Goal: Task Accomplishment & Management: Manage account settings

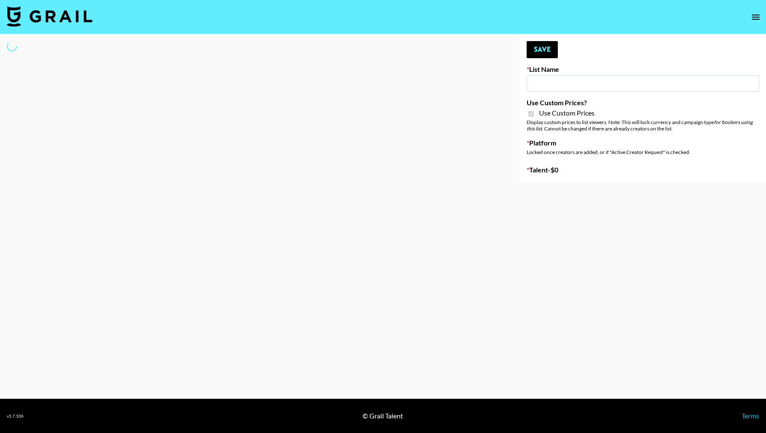
select select "Brand"
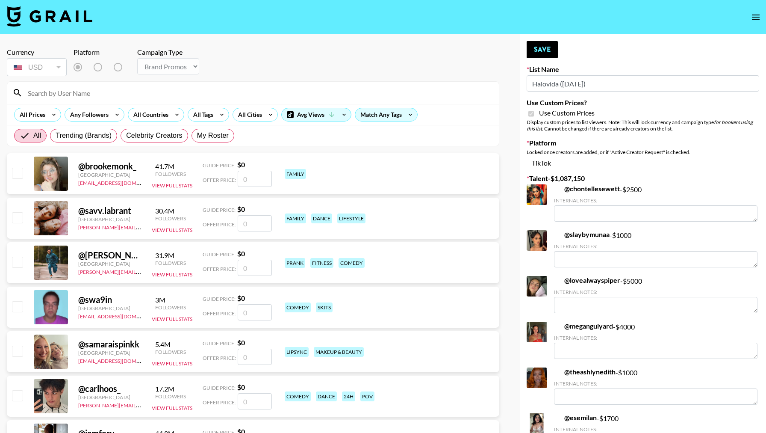
type input "Halovida ([DATE])"
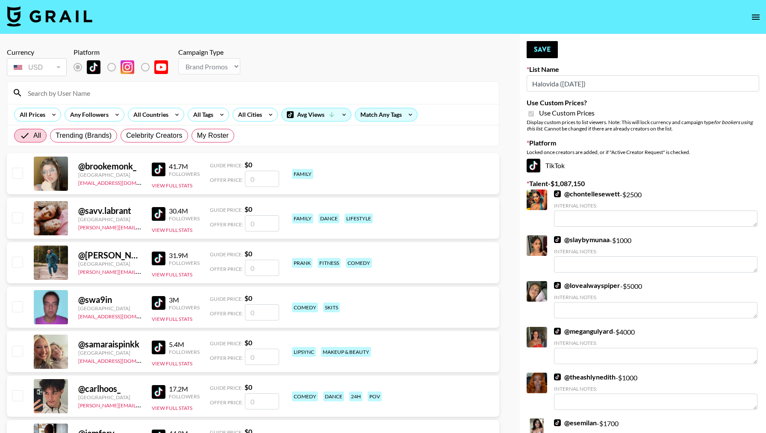
checkbox input "true"
click at [170, 89] on input at bounding box center [258, 93] width 471 height 14
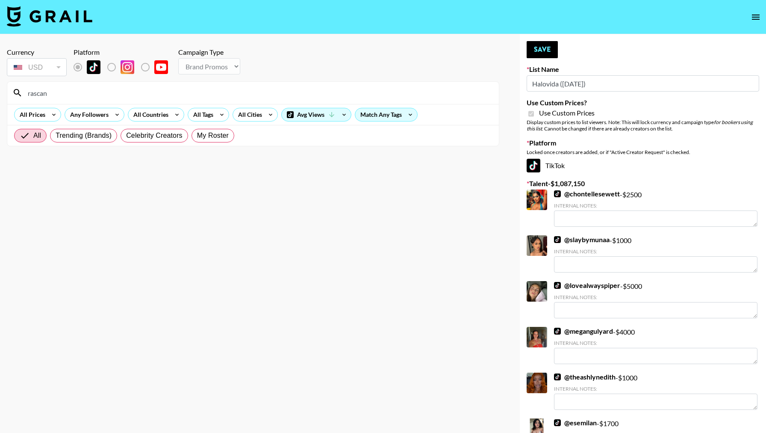
drag, startPoint x: 272, startPoint y: 210, endPoint x: 256, endPoint y: 183, distance: 32.4
click at [256, 183] on section "Currency USD USD ​ Platform Campaign Type Choose Type... Song Promos Brand Prom…" at bounding box center [253, 223] width 492 height 364
click at [187, 94] on input "rascan" at bounding box center [258, 93] width 471 height 14
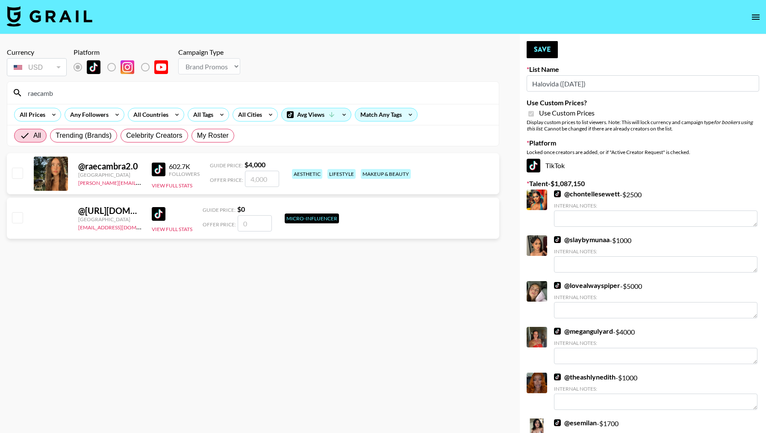
type input "raecamb"
click at [265, 177] on input "number" at bounding box center [262, 179] width 34 height 16
checkbox input "true"
type input "4000"
click at [299, 182] on div "@ raecambra2.0 United States [PERSON_NAME][EMAIL_ADDRESS][DOMAIN_NAME] 602.7K F…" at bounding box center [253, 173] width 492 height 41
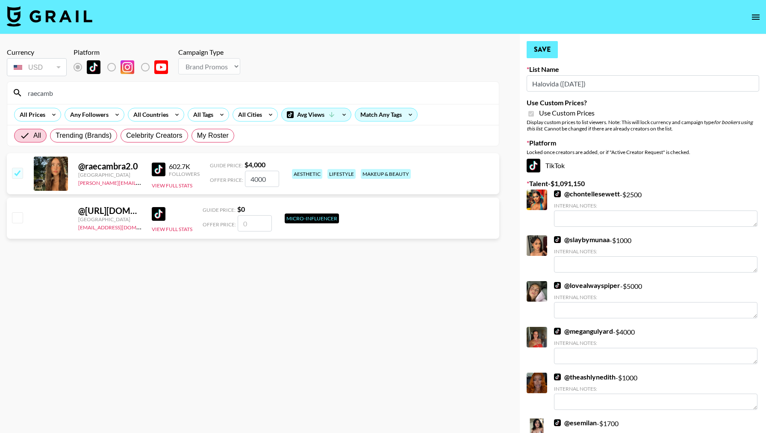
click at [540, 49] on button "Save" at bounding box center [542, 49] width 31 height 17
